Goal: Check status: Check status

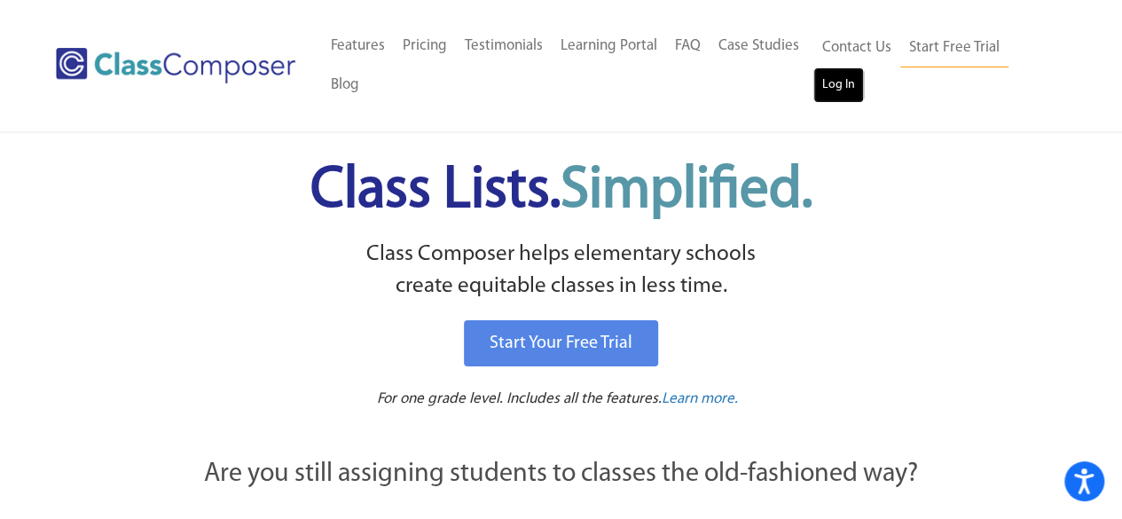
click at [851, 97] on link "Log In" at bounding box center [838, 84] width 51 height 35
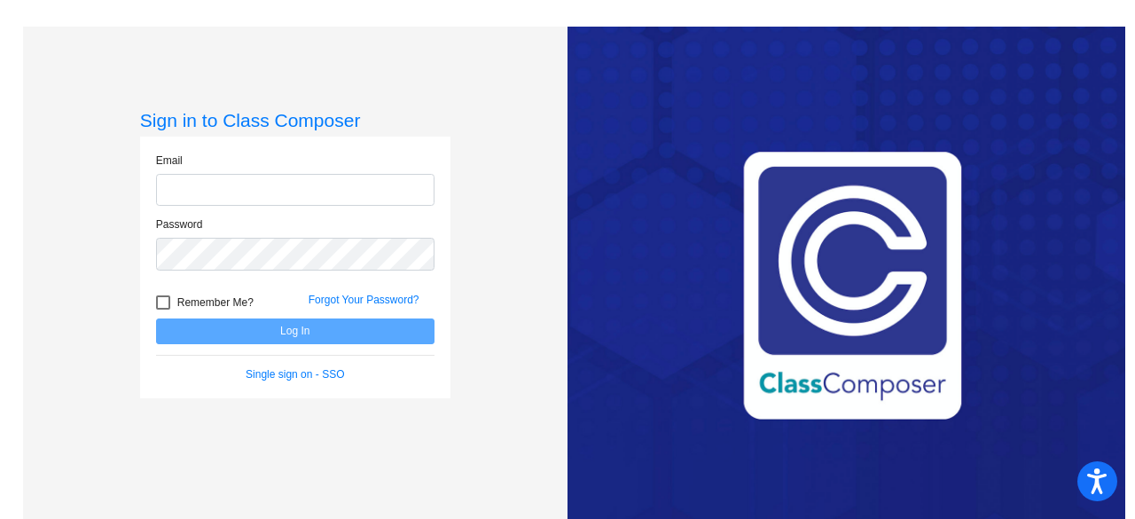
type input "[EMAIL_ADDRESS][DOMAIN_NAME]"
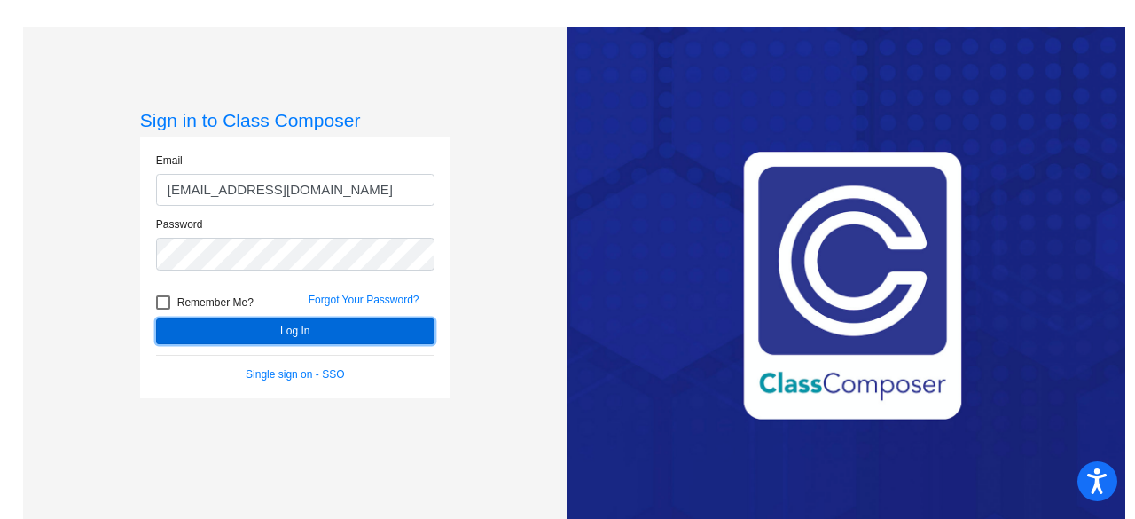
click at [278, 326] on button "Log In" at bounding box center [295, 331] width 278 height 26
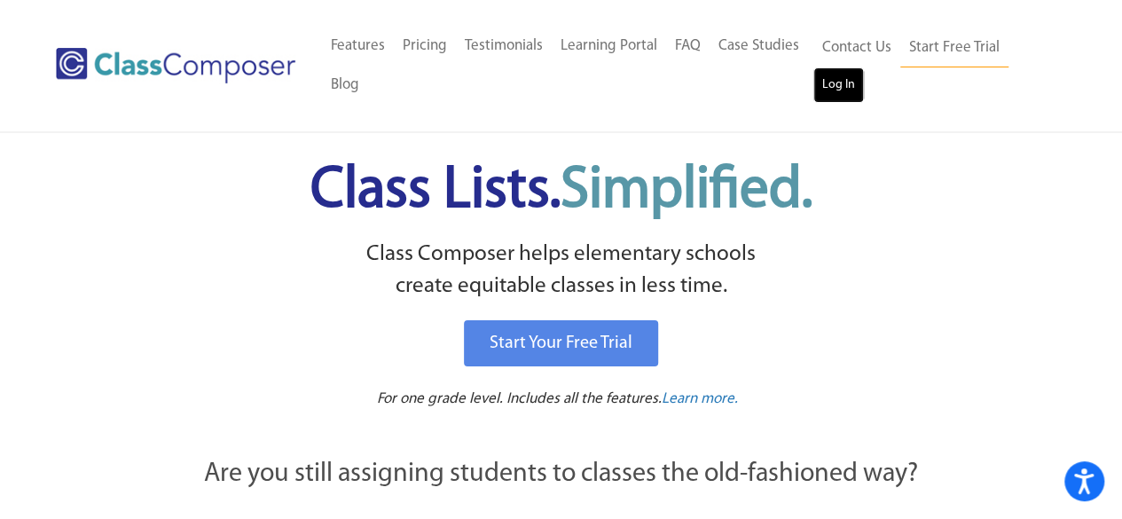
click at [853, 90] on link "Log In" at bounding box center [838, 84] width 51 height 35
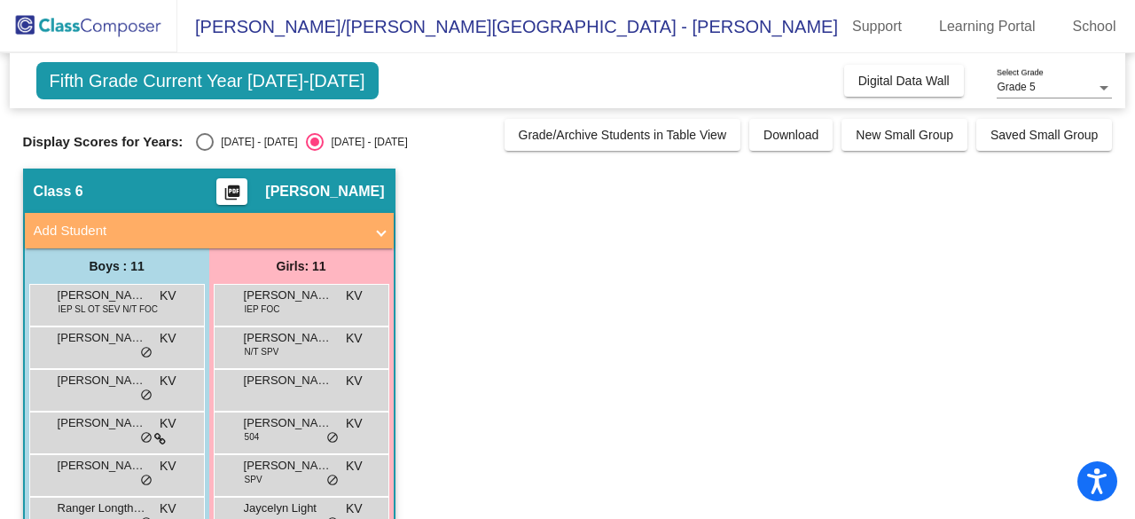
click at [200, 137] on div "Select an option" at bounding box center [205, 142] width 18 height 18
click at [204, 151] on input "[DATE] - [DATE]" at bounding box center [204, 151] width 1 height 1
radio input "true"
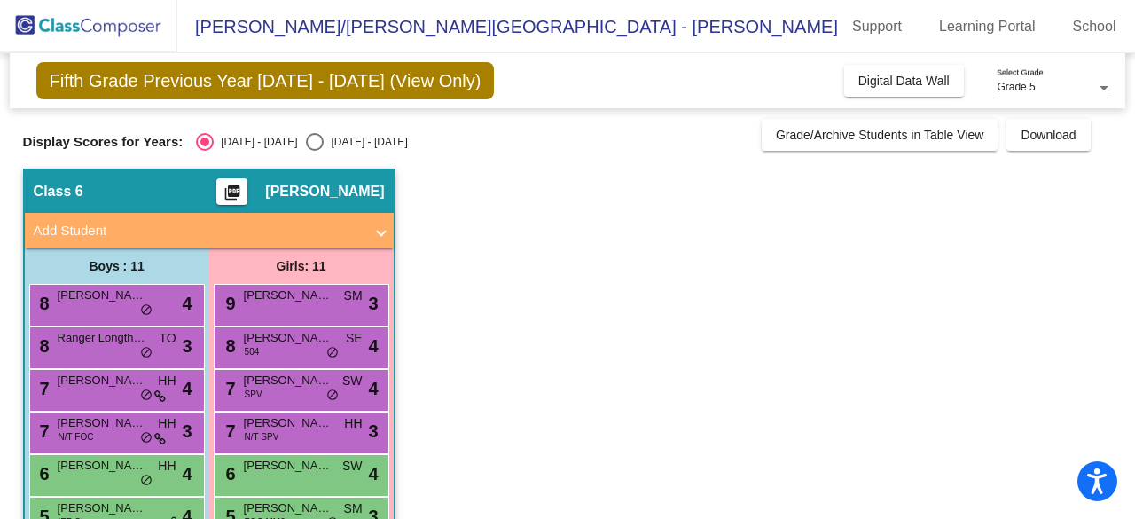
scroll to position [89, 0]
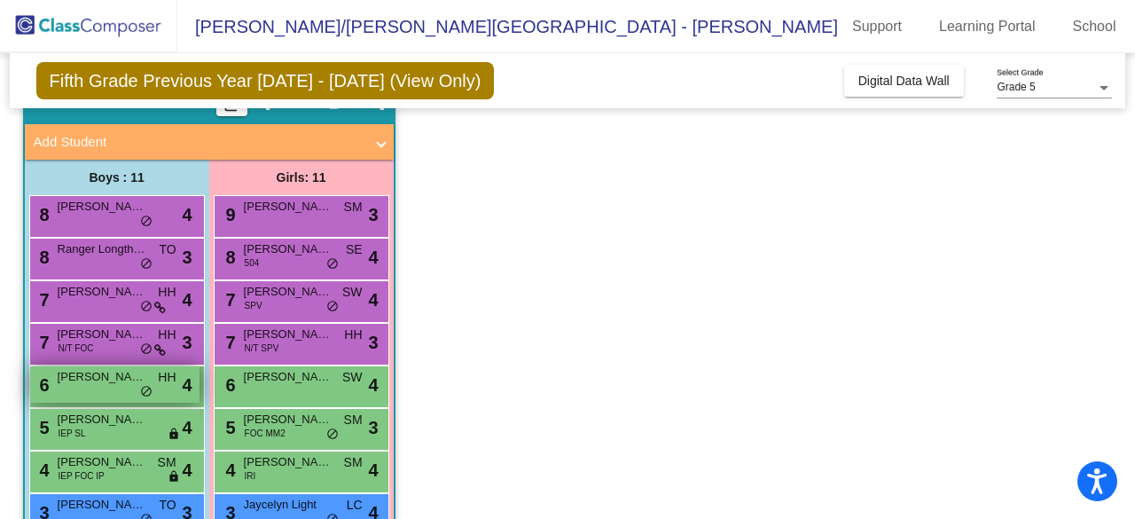
click at [110, 390] on div "6 Braxton Bohnett HH lock do_not_disturb_alt 4" at bounding box center [114, 384] width 169 height 36
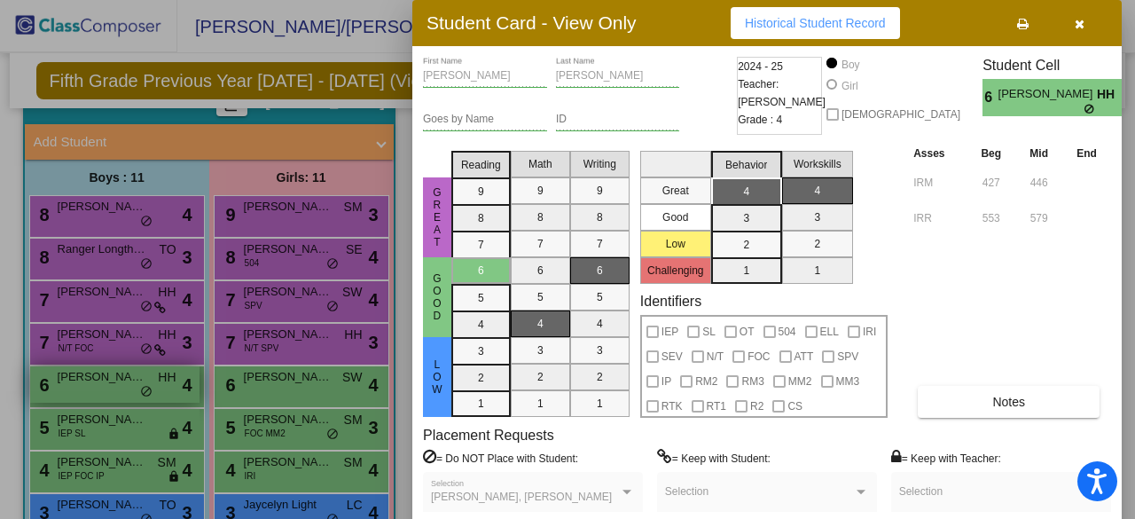
click at [110, 390] on div at bounding box center [567, 259] width 1135 height 519
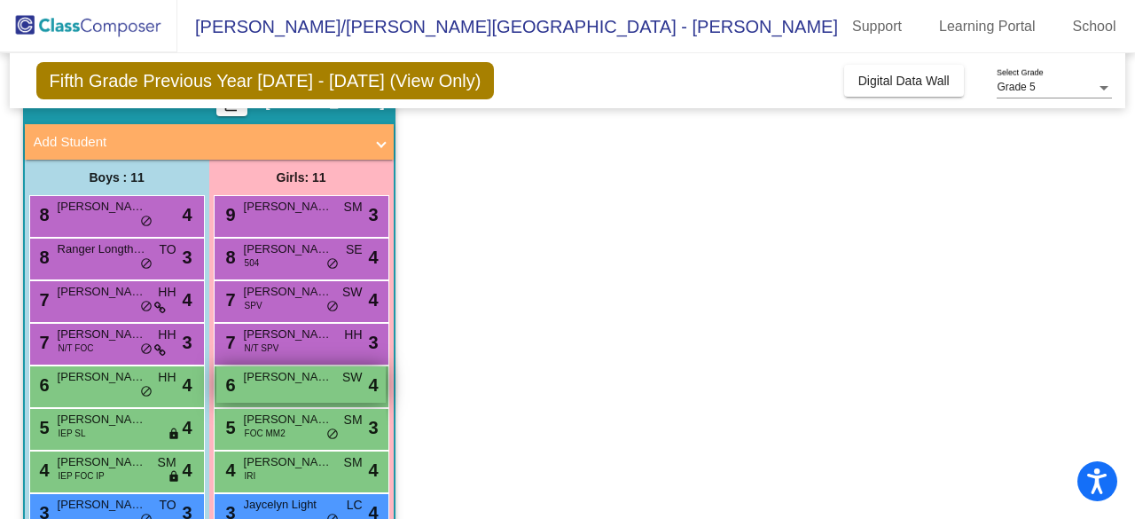
click at [312, 388] on div "6 Ella Osburn SW lock do_not_disturb_alt 4" at bounding box center [300, 384] width 169 height 36
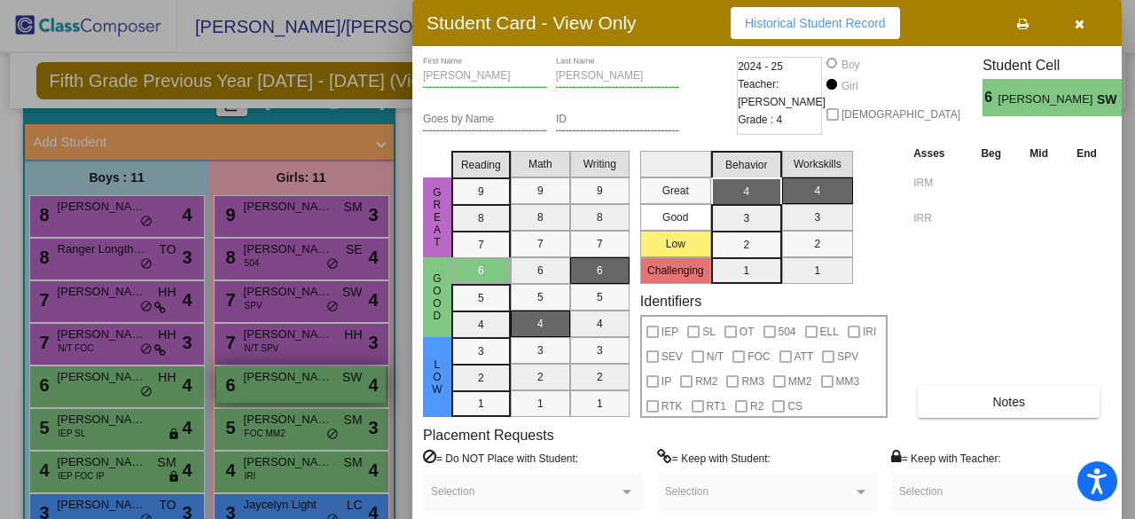
click at [312, 388] on div at bounding box center [567, 259] width 1135 height 519
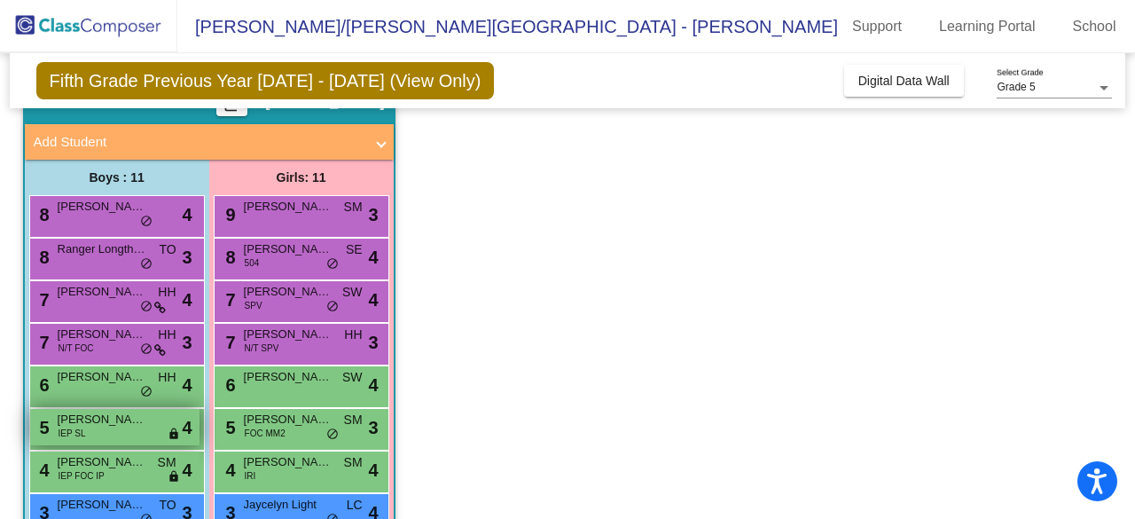
click at [109, 432] on div "5 Tucker Carden IEP SL lock do_not_disturb_alt 4" at bounding box center [114, 427] width 169 height 36
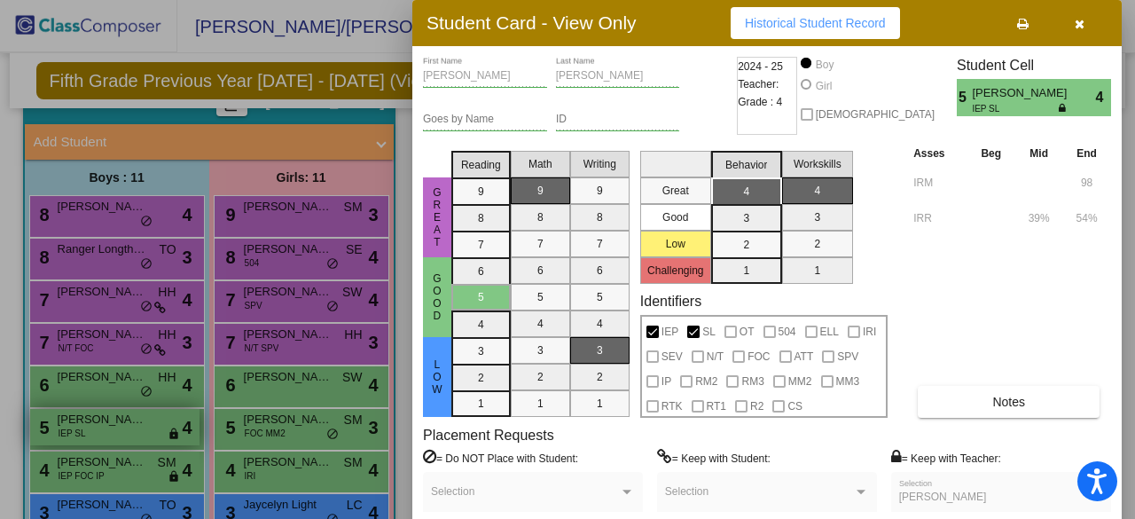
click at [109, 432] on div at bounding box center [567, 259] width 1135 height 519
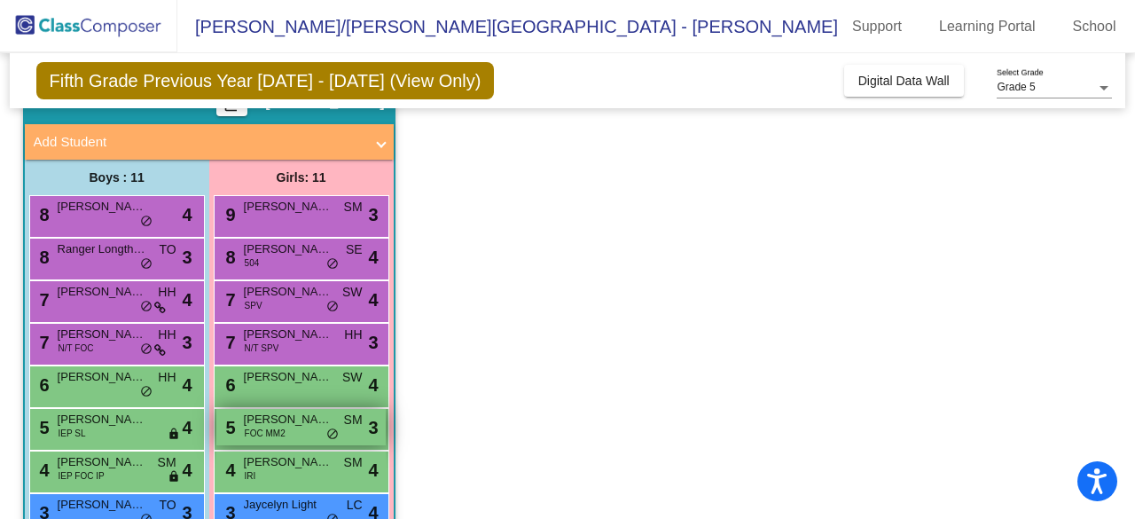
click at [298, 427] on div "5 Lavina Kirby FOC MM2 SM lock do_not_disturb_alt 3" at bounding box center [300, 427] width 169 height 36
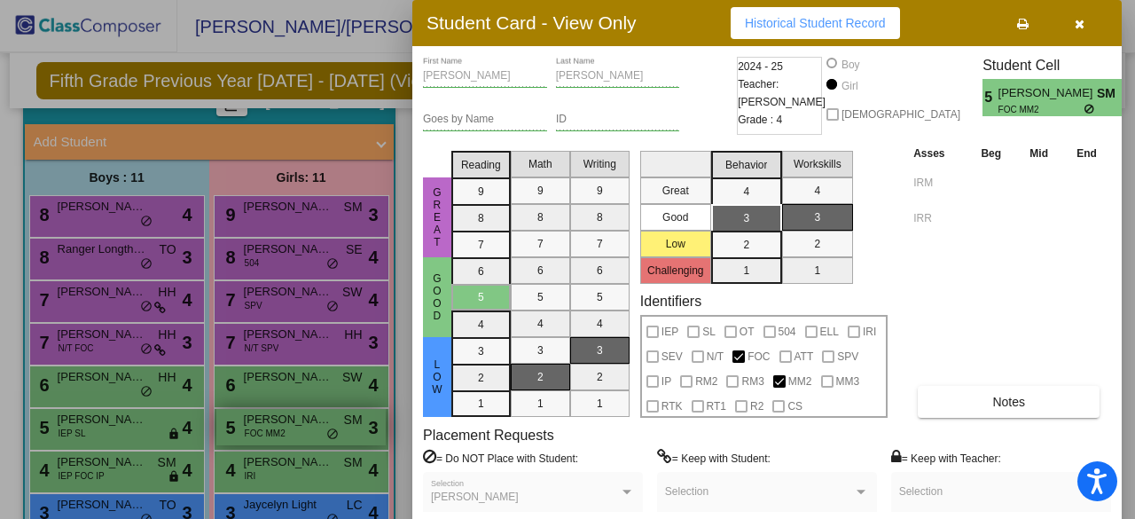
click at [298, 427] on div at bounding box center [567, 259] width 1135 height 519
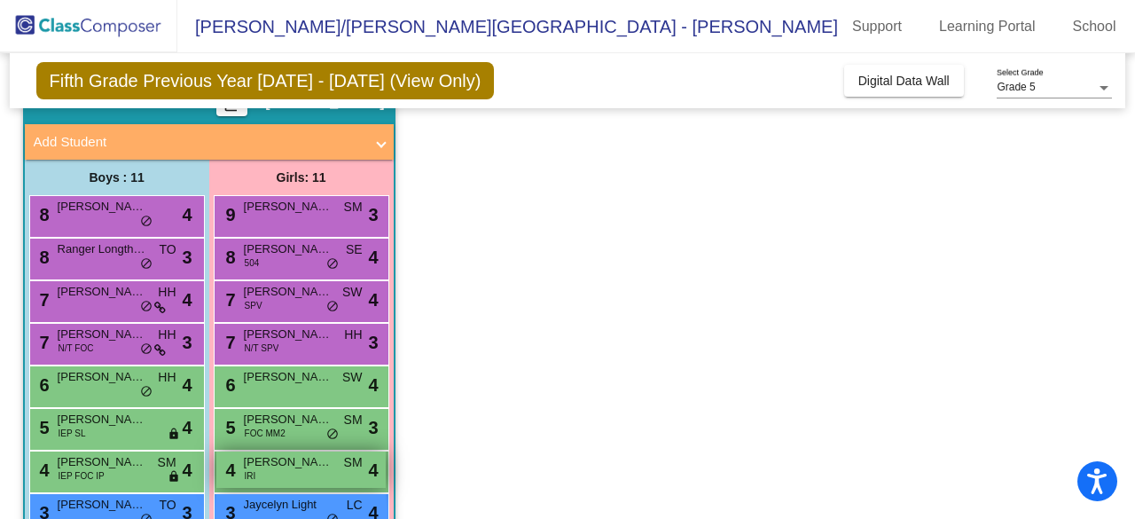
click at [255, 467] on span "[PERSON_NAME]" at bounding box center [288, 462] width 89 height 18
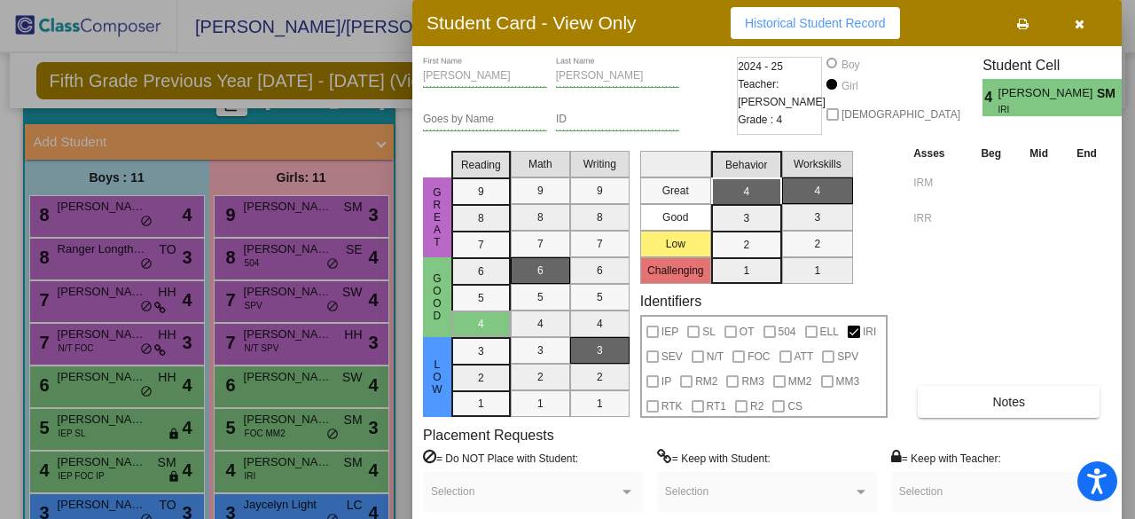
click at [262, 465] on div at bounding box center [567, 259] width 1135 height 519
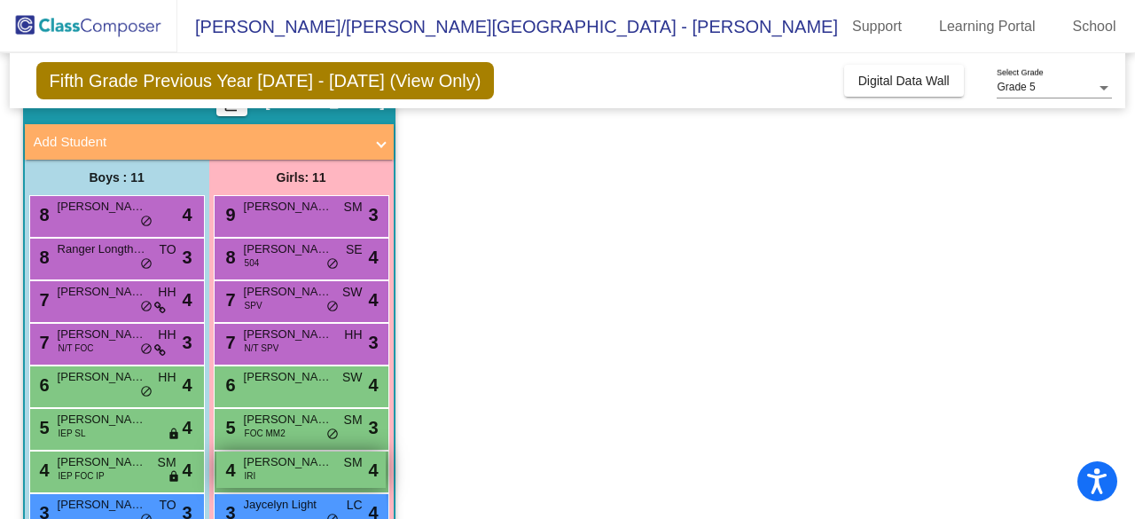
scroll to position [177, 0]
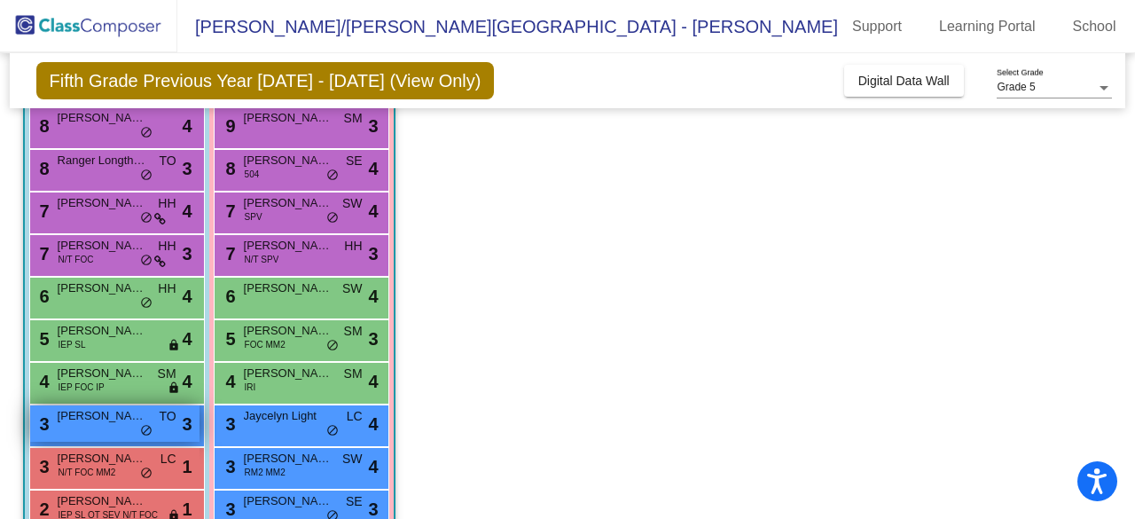
click at [82, 421] on span "[PERSON_NAME]" at bounding box center [102, 416] width 89 height 18
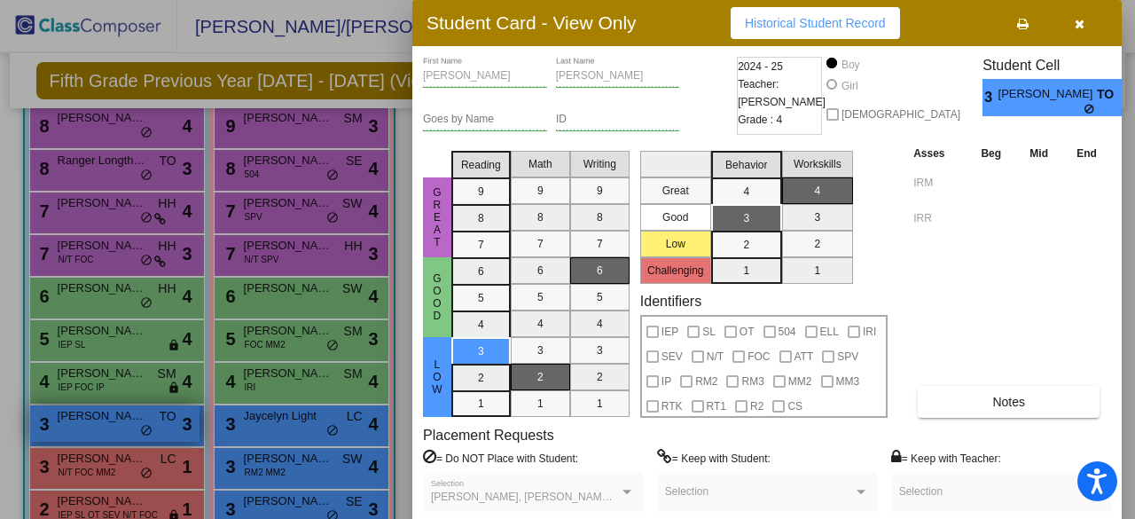
click at [82, 421] on div at bounding box center [567, 259] width 1135 height 519
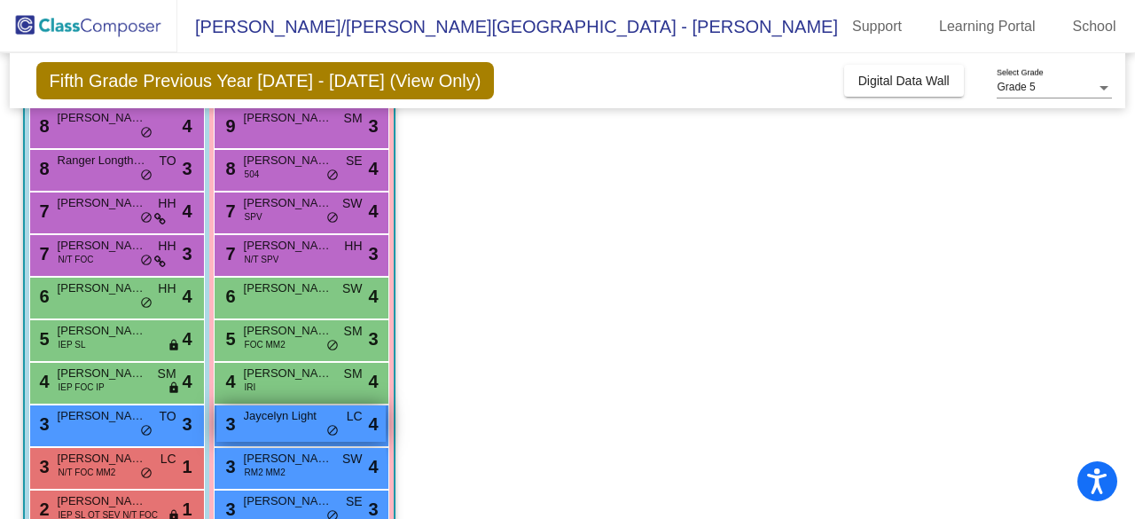
click at [285, 421] on span "Jaycelyn Light" at bounding box center [288, 416] width 89 height 18
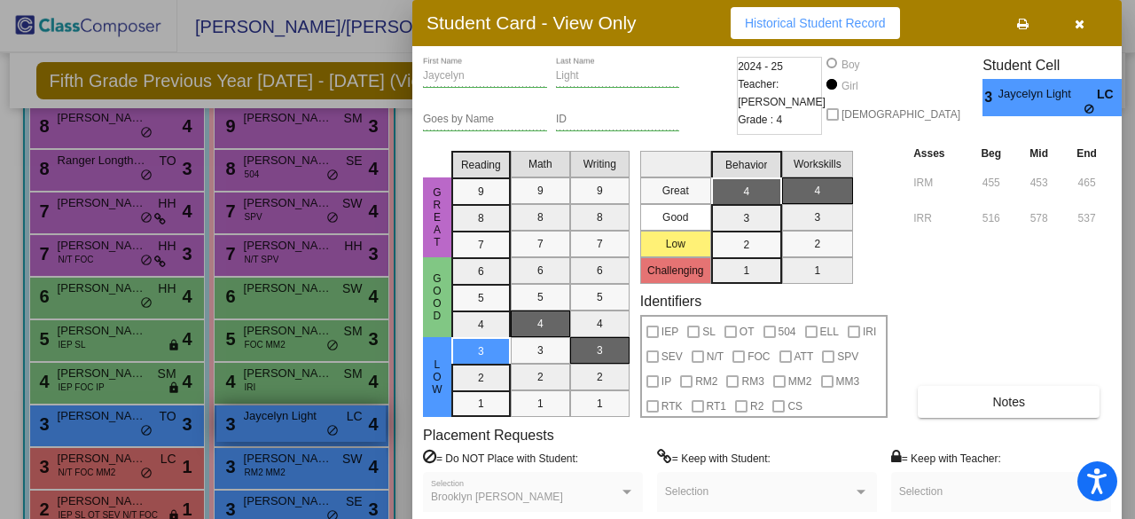
click at [285, 421] on div at bounding box center [567, 259] width 1135 height 519
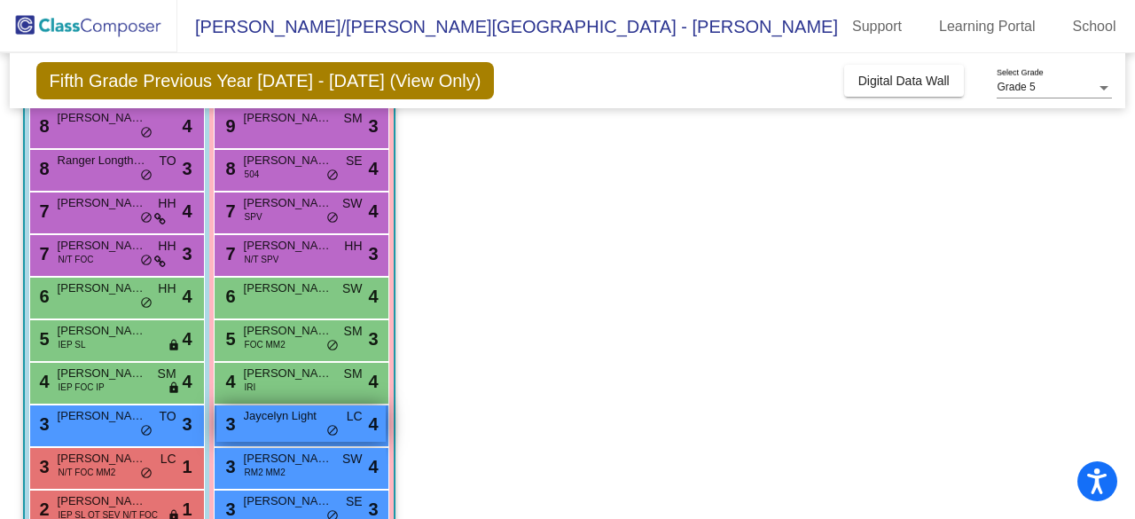
scroll to position [261, 0]
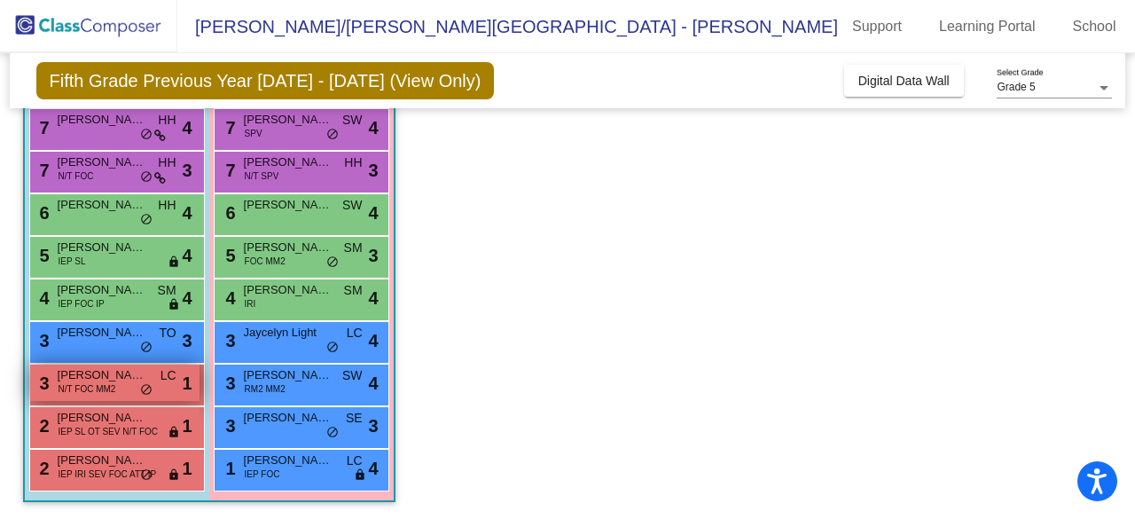
click at [100, 386] on span "N/T FOC MM2" at bounding box center [88, 388] width 58 height 13
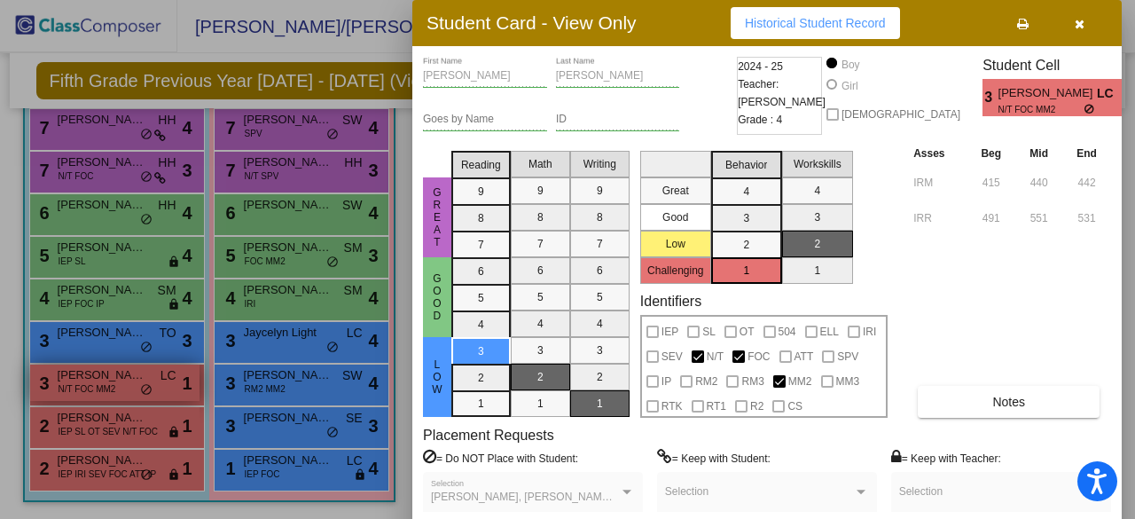
click at [100, 386] on div at bounding box center [567, 259] width 1135 height 519
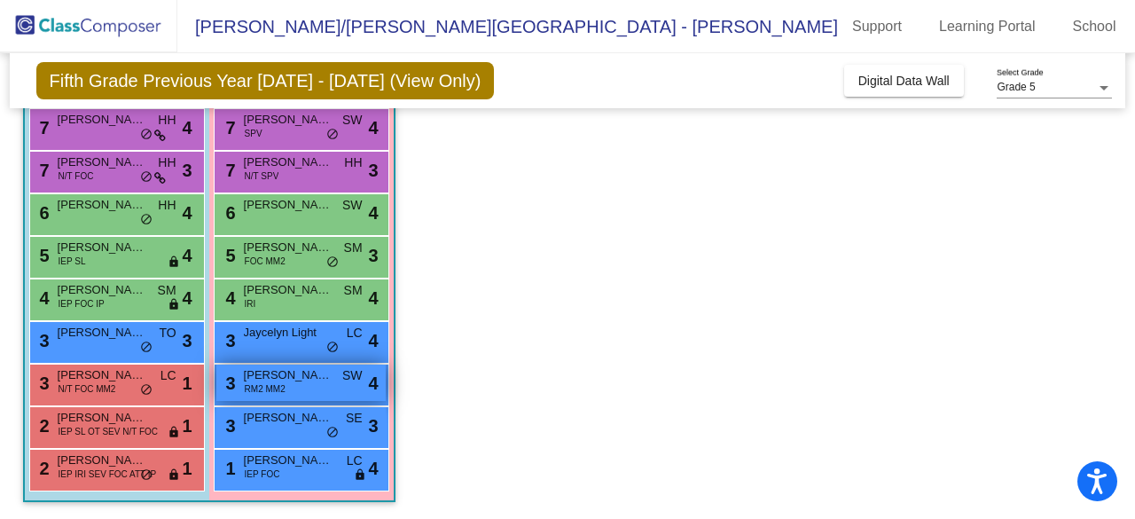
click at [303, 385] on div "3 Liberty Stahl RM2 MM2 SW lock do_not_disturb_alt 4" at bounding box center [300, 382] width 169 height 36
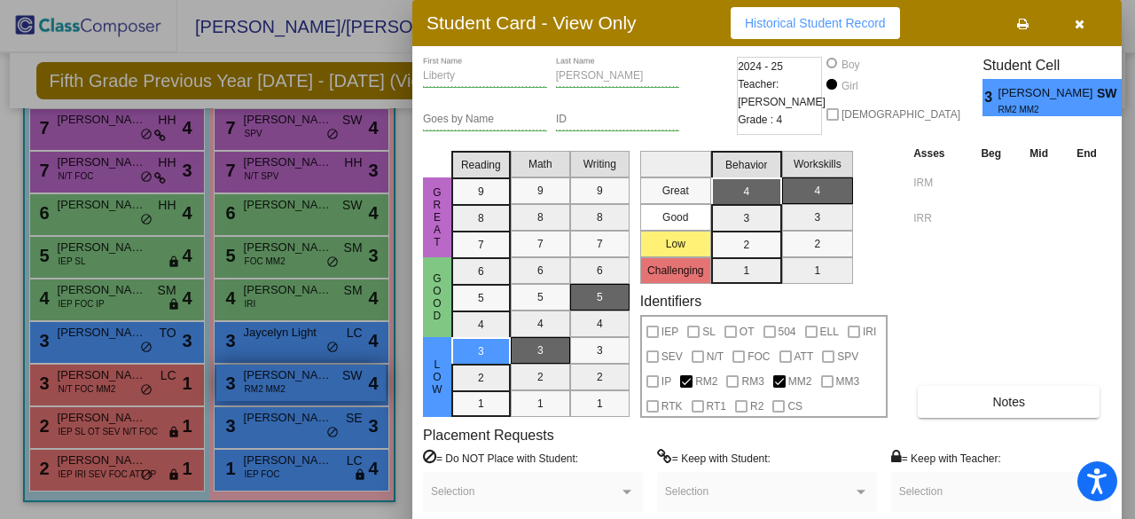
click at [303, 385] on div at bounding box center [567, 259] width 1135 height 519
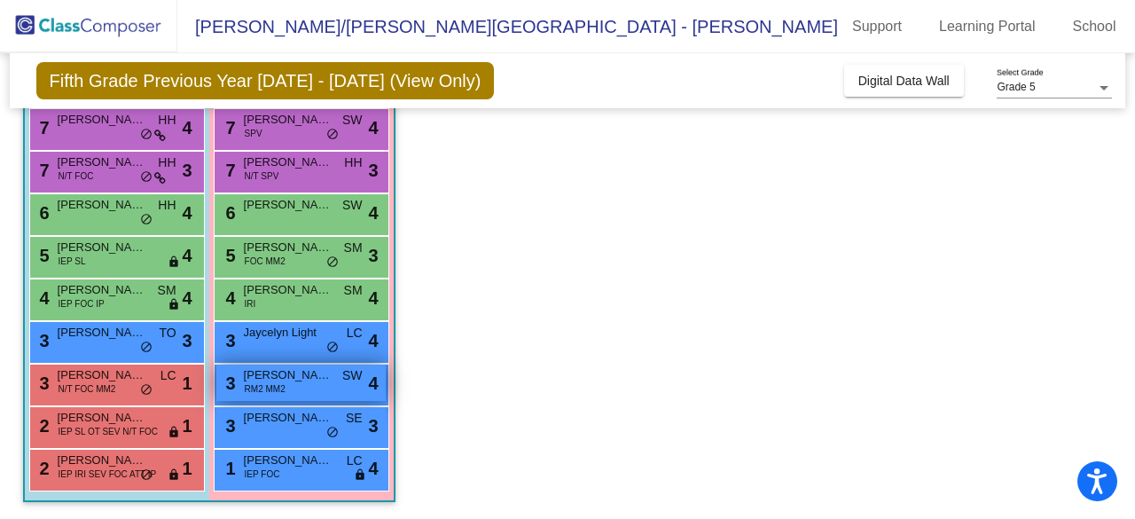
click at [245, 386] on span "RM2 MM2" at bounding box center [265, 388] width 41 height 13
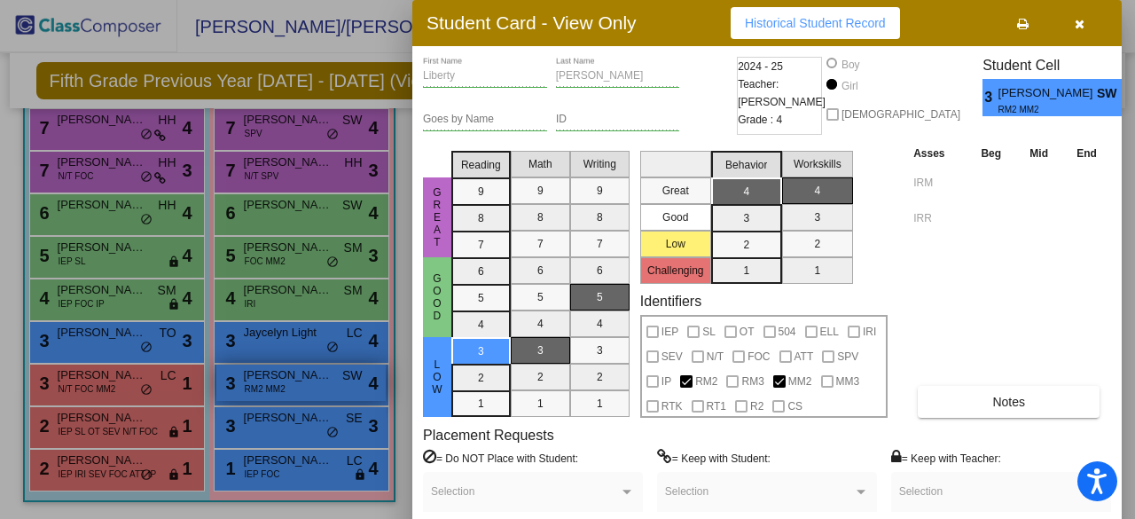
click at [245, 385] on div at bounding box center [567, 259] width 1135 height 519
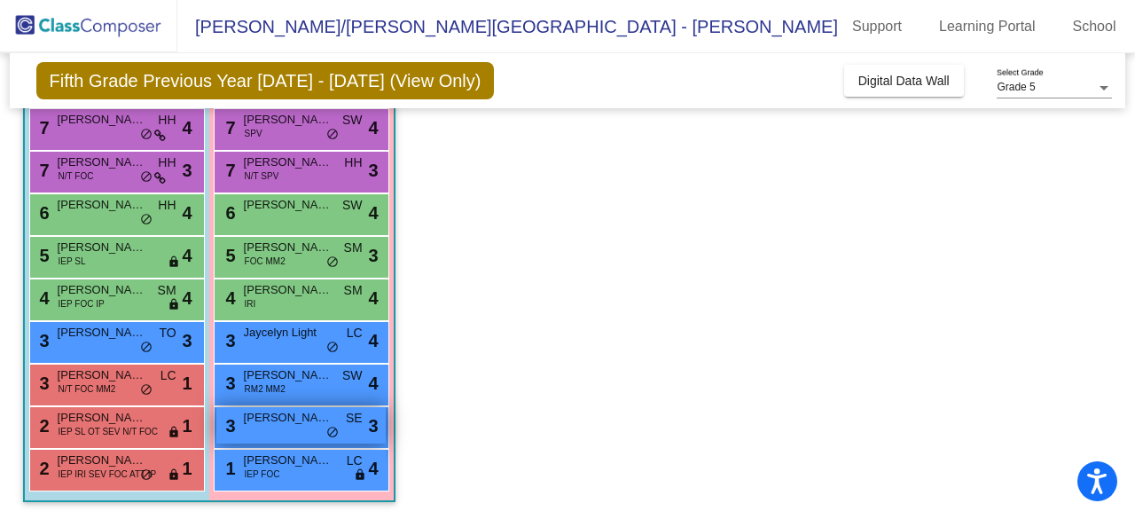
click at [299, 428] on div "3 Terin Ramirez-Skaggs SE lock do_not_disturb_alt 3" at bounding box center [300, 425] width 169 height 36
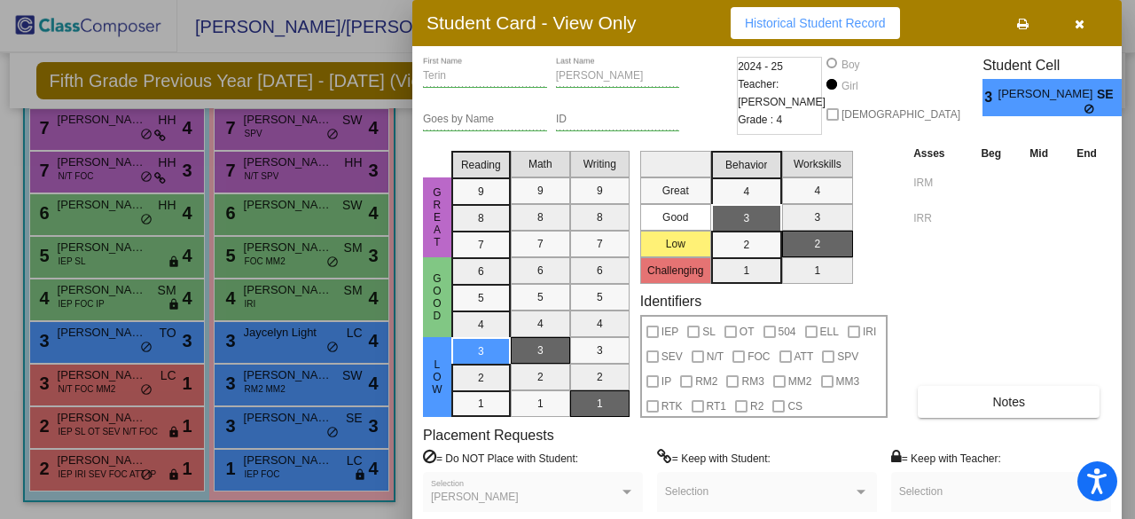
click at [297, 425] on div at bounding box center [567, 259] width 1135 height 519
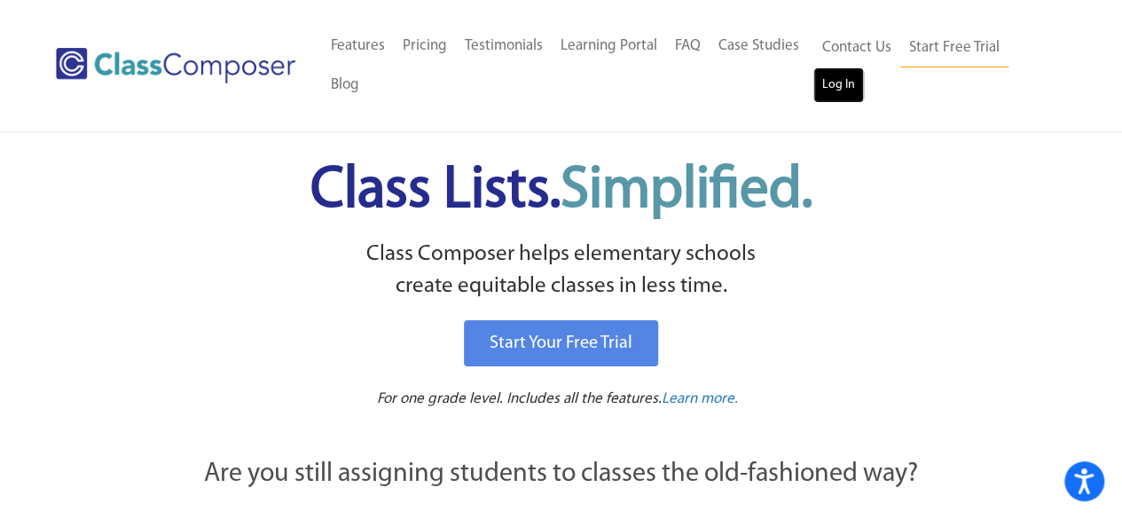
click at [829, 78] on link "Log In" at bounding box center [838, 84] width 51 height 35
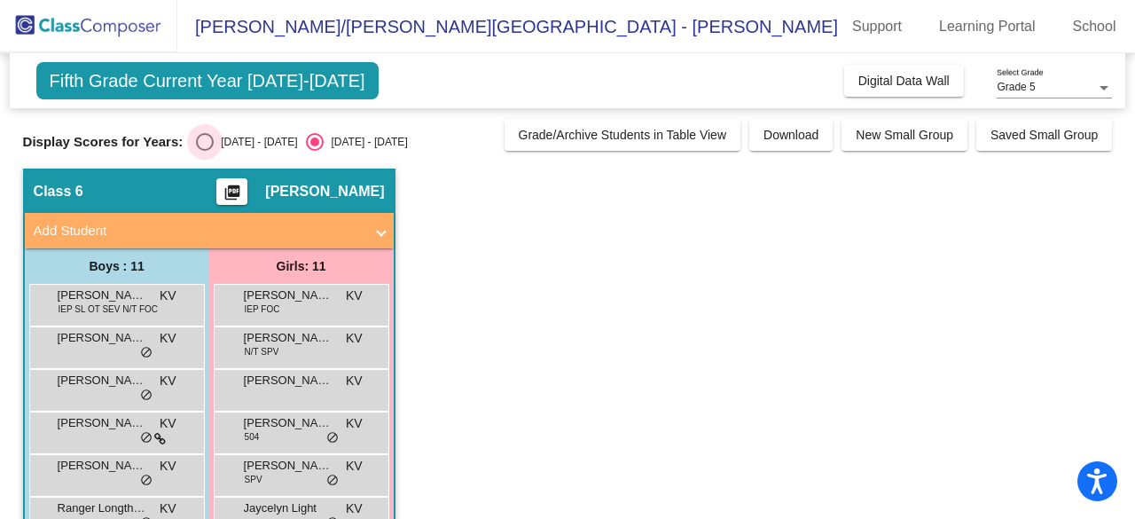
click at [198, 141] on div "Select an option" at bounding box center [205, 142] width 18 height 18
click at [204, 151] on input "[DATE] - [DATE]" at bounding box center [204, 151] width 1 height 1
radio input "true"
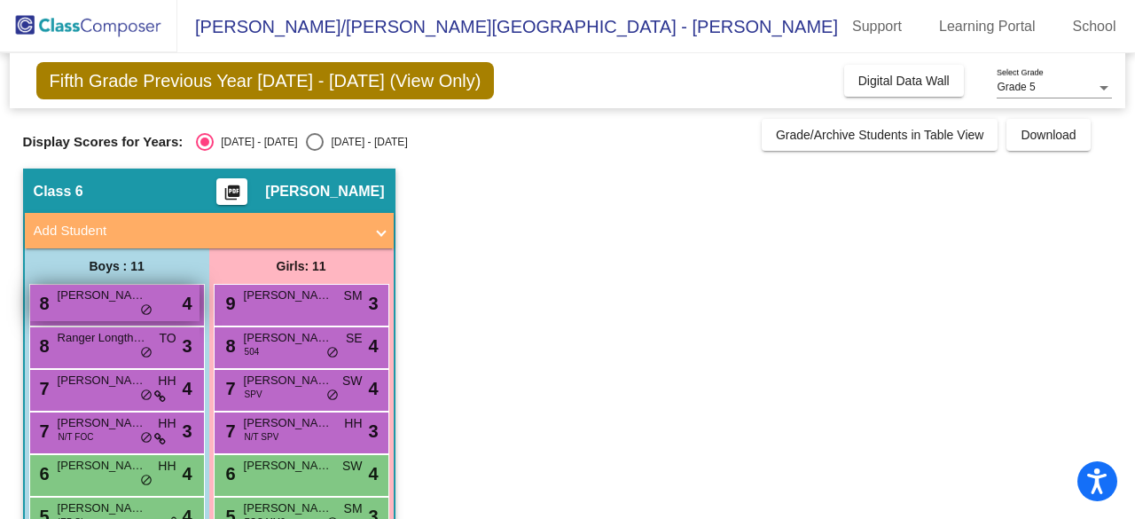
click at [94, 304] on div "8 Axel Dornton lock do_not_disturb_alt 4" at bounding box center [114, 303] width 169 height 36
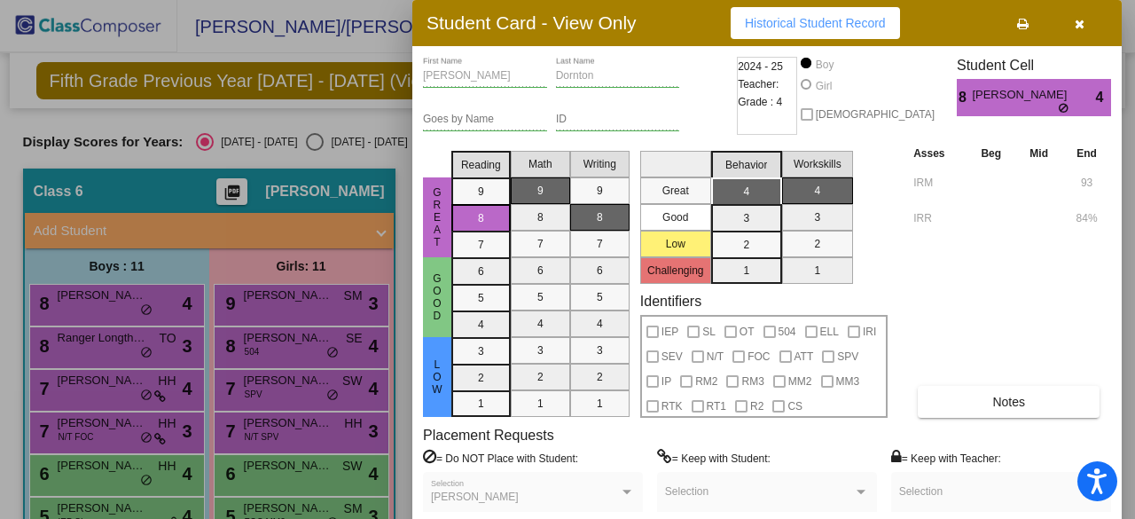
click at [291, 439] on div at bounding box center [567, 259] width 1135 height 519
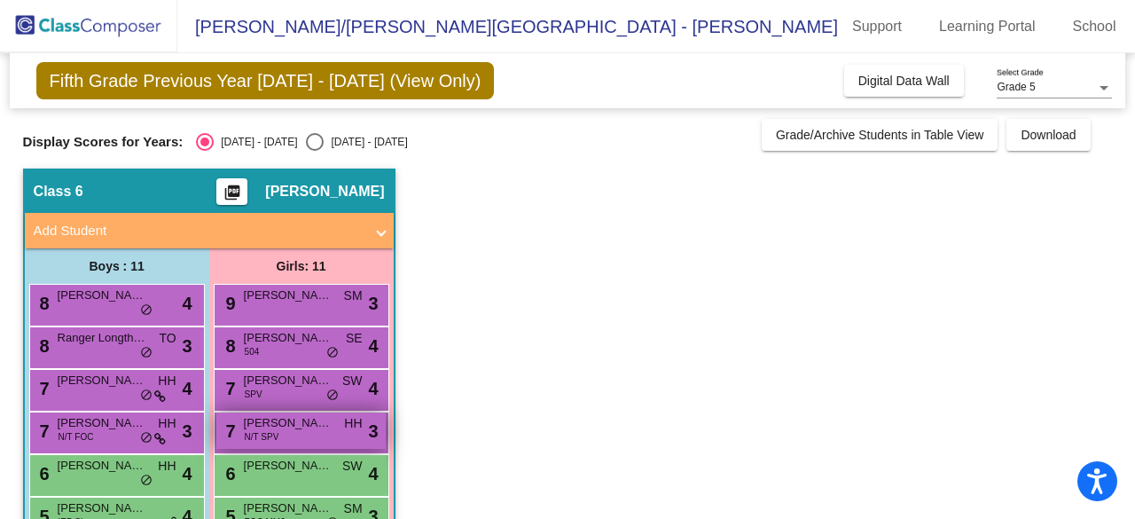
click at [287, 435] on div "7 Bella Elliott N/T SPV HH lock do_not_disturb_alt 3" at bounding box center [300, 430] width 169 height 36
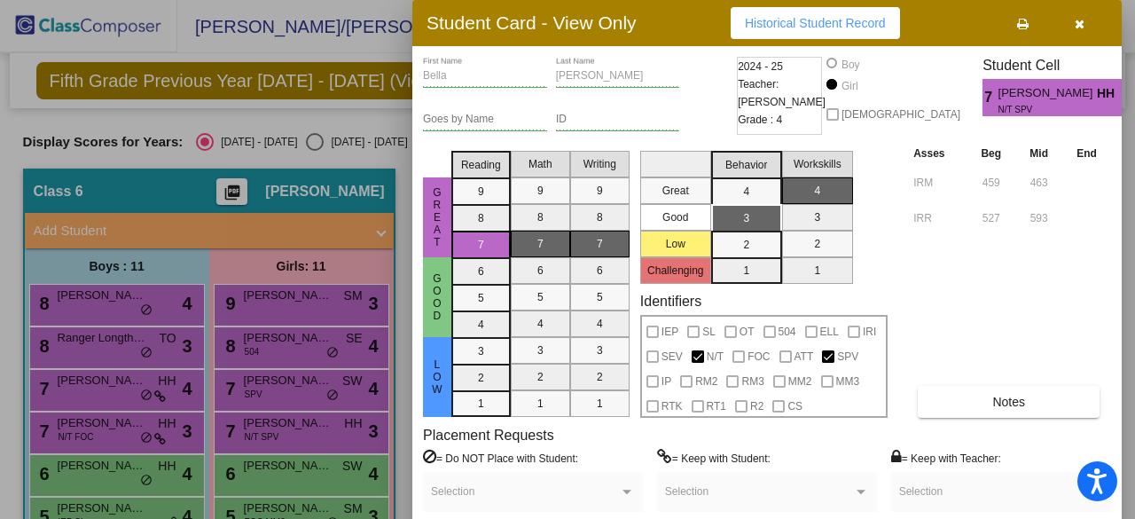
click at [831, 26] on span "Historical Student Record" at bounding box center [815, 23] width 141 height 14
click at [1072, 24] on button "button" at bounding box center [1079, 23] width 57 height 32
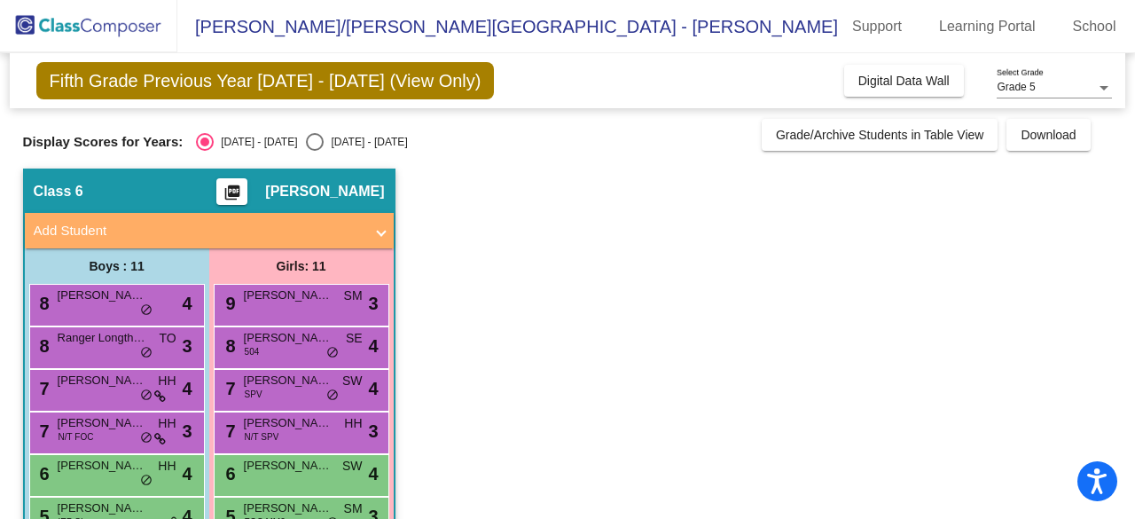
scroll to position [89, 0]
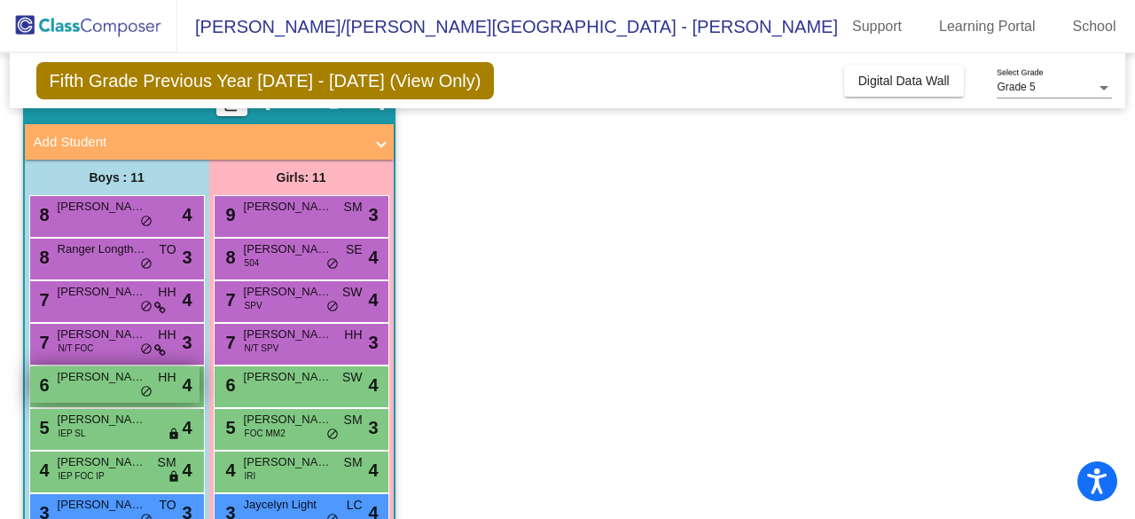
click at [126, 379] on span "[PERSON_NAME]" at bounding box center [102, 377] width 89 height 18
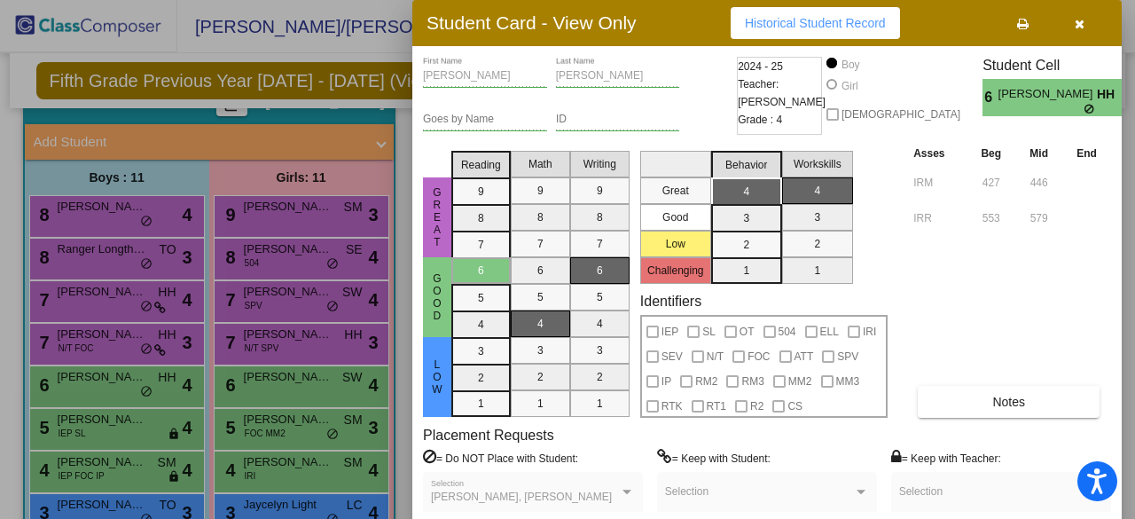
click at [777, 27] on span "Historical Student Record" at bounding box center [815, 23] width 141 height 14
click at [1073, 24] on button "button" at bounding box center [1079, 23] width 57 height 32
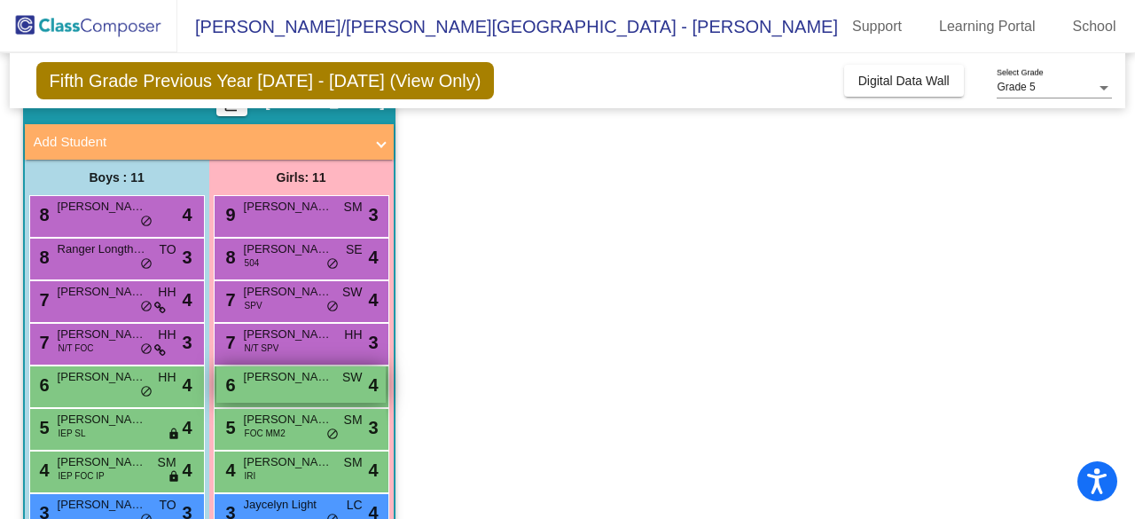
click at [317, 387] on div "6 Ella Osburn SW lock do_not_disturb_alt 4" at bounding box center [300, 384] width 169 height 36
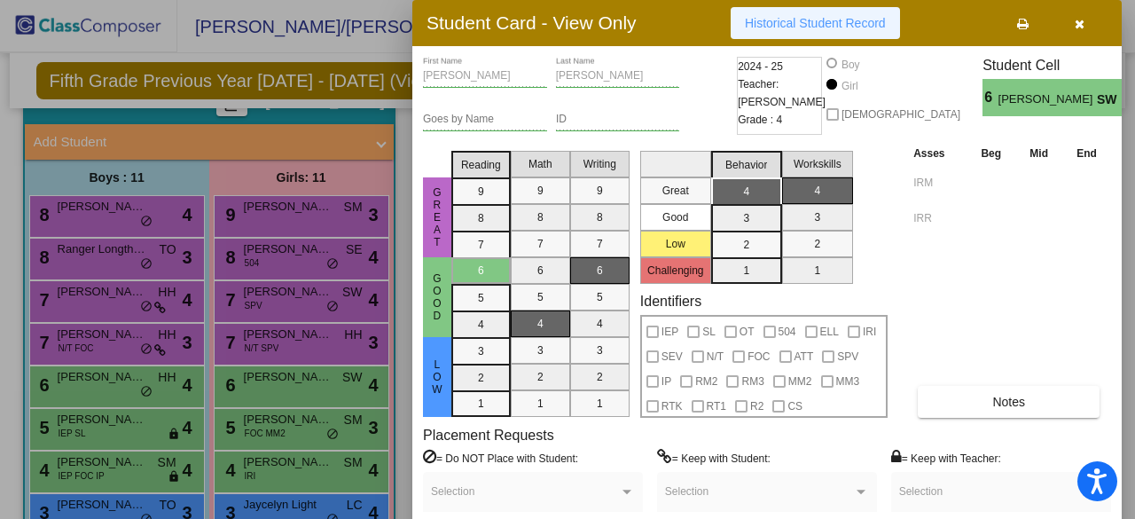
click at [864, 24] on span "Historical Student Record" at bounding box center [815, 23] width 141 height 14
click at [1078, 26] on icon "button" at bounding box center [1080, 24] width 10 height 12
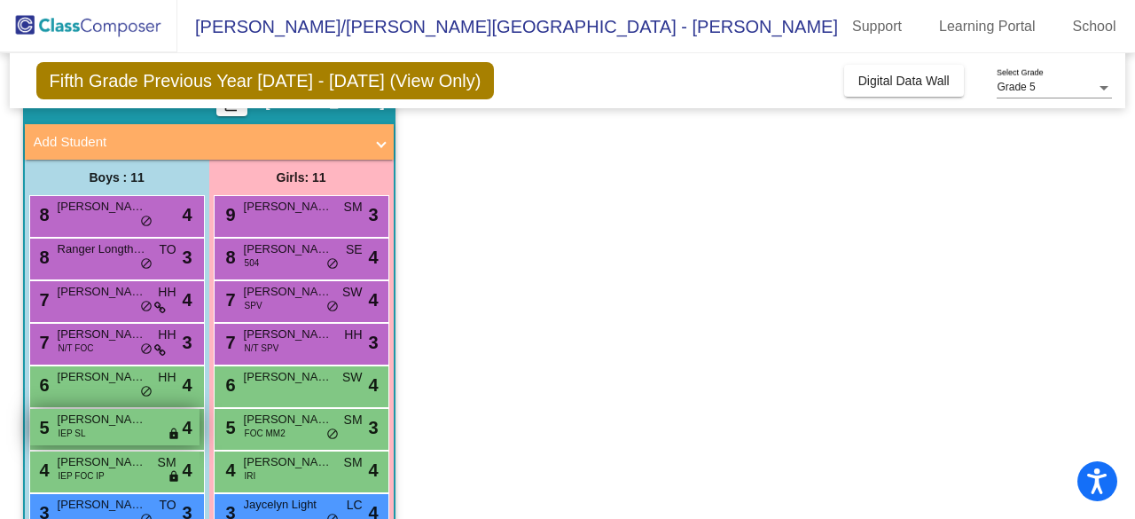
scroll to position [261, 0]
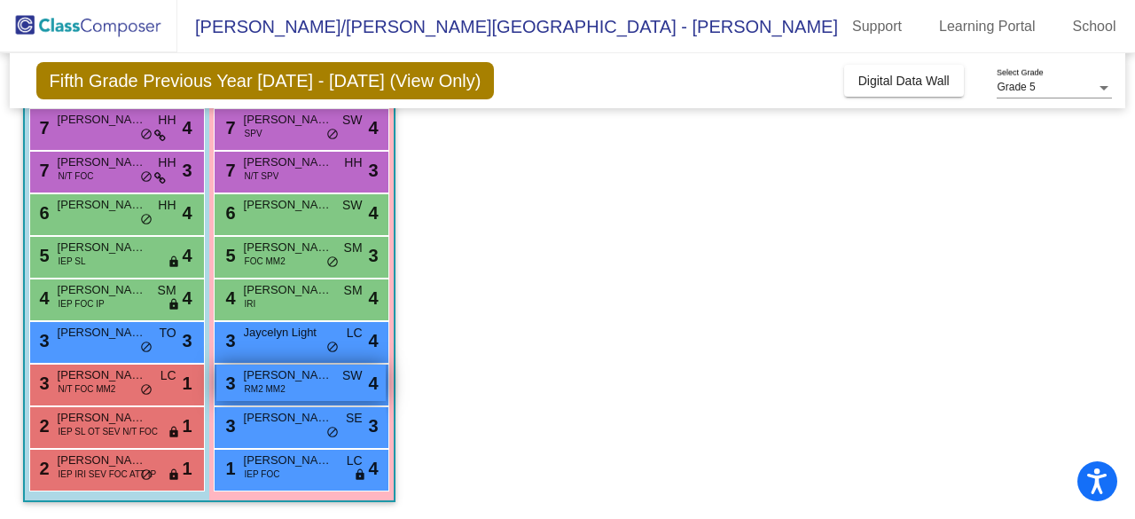
click at [275, 382] on span "RM2 MM2" at bounding box center [265, 388] width 41 height 13
